Goal: Navigation & Orientation: Find specific page/section

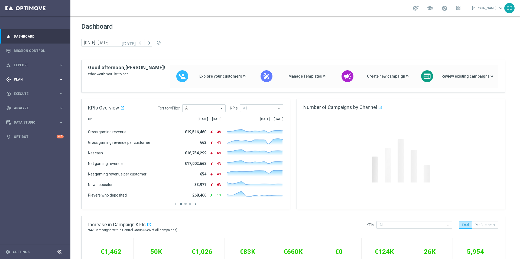
click at [22, 81] on div "gps_fixed Plan" at bounding box center [32, 79] width 52 height 5
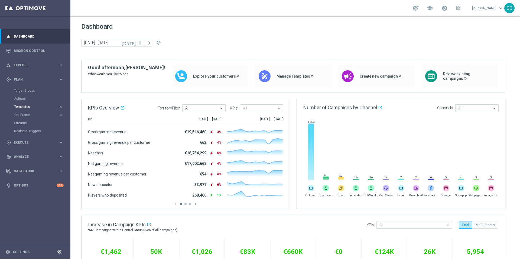
click at [60, 107] on icon "keyboard_arrow_right" at bounding box center [60, 107] width 5 height 5
click at [61, 164] on icon "keyboard_arrow_right" at bounding box center [60, 163] width 5 height 5
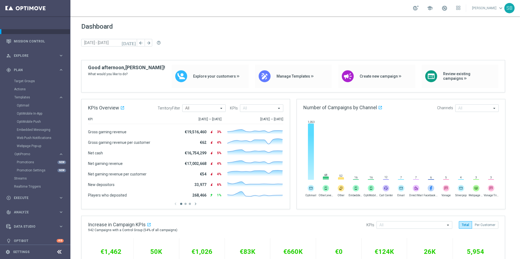
scroll to position [10, 0]
click at [27, 106] on link "Optimail" at bounding box center [37, 105] width 40 height 4
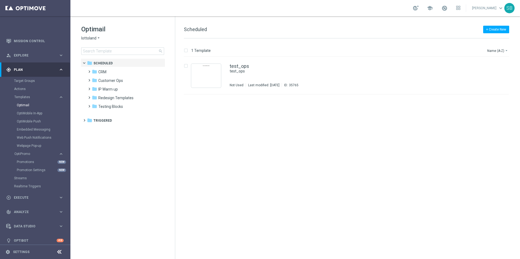
click at [61, 70] on icon "keyboard_arrow_right" at bounding box center [60, 69] width 5 height 5
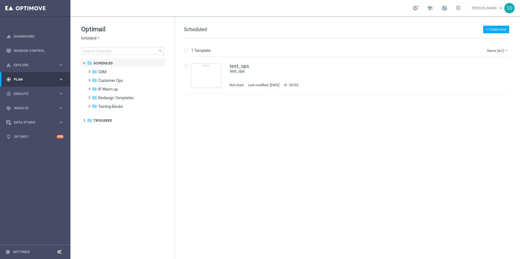
click at [63, 79] on icon "keyboard_arrow_right" at bounding box center [60, 79] width 5 height 5
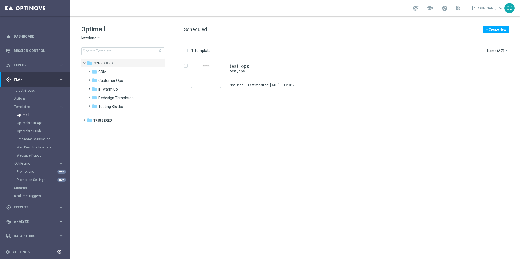
click at [61, 80] on icon "keyboard_arrow_right" at bounding box center [60, 79] width 5 height 5
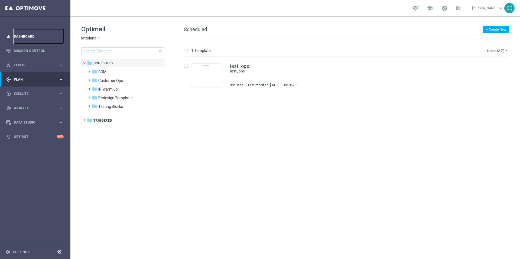
click at [27, 35] on link "Dashboard" at bounding box center [39, 36] width 50 height 14
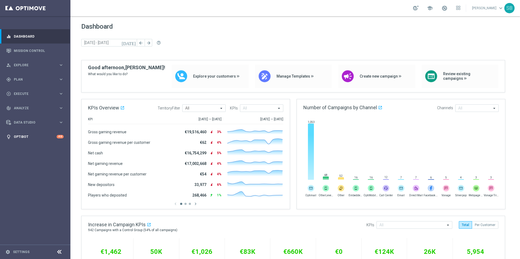
click at [59, 137] on div "+10" at bounding box center [60, 137] width 7 height 4
click at [25, 136] on link "Optibot" at bounding box center [35, 137] width 43 height 14
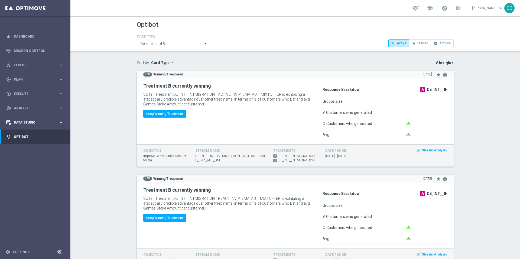
click at [45, 123] on span "Data Studio" at bounding box center [36, 122] width 45 height 3
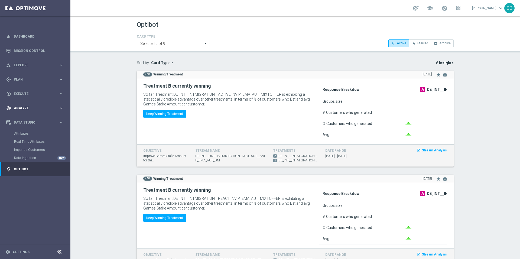
click at [57, 107] on span "Analyze" at bounding box center [36, 108] width 45 height 3
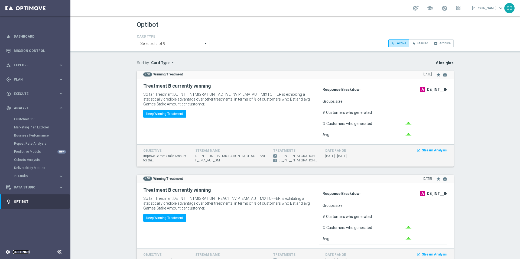
click at [27, 254] on link "Settings" at bounding box center [21, 252] width 17 height 3
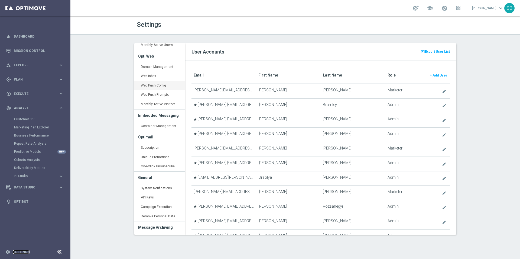
scroll to position [123, 0]
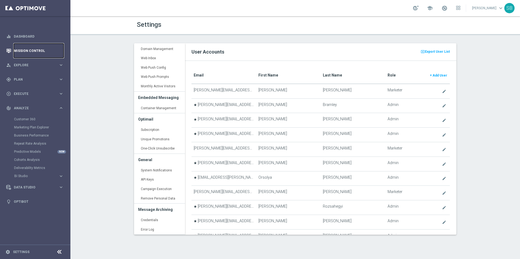
click at [34, 51] on link "Mission Control" at bounding box center [39, 51] width 50 height 14
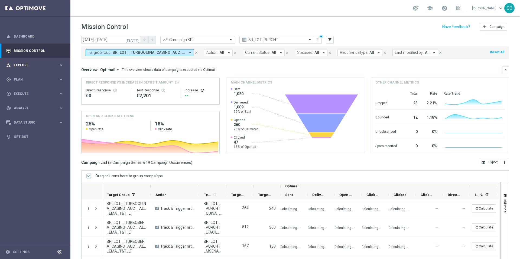
click at [28, 69] on div "person_search Explore keyboard_arrow_right" at bounding box center [35, 65] width 70 height 14
